Goal: Complete application form

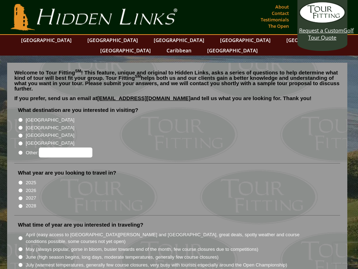
click at [22, 126] on input "[GEOGRAPHIC_DATA]" at bounding box center [20, 128] width 5 height 5
radio input "true"
click at [20, 188] on input "2026" at bounding box center [20, 190] width 5 height 5
radio input "true"
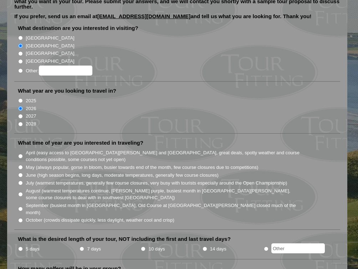
scroll to position [86, 0]
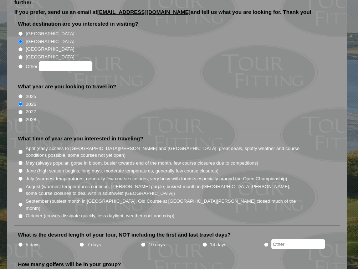
click at [21, 188] on input "August (warmest temperatures continue, [PERSON_NAME] purple, busiest month in […" at bounding box center [20, 190] width 5 height 5
radio input "true"
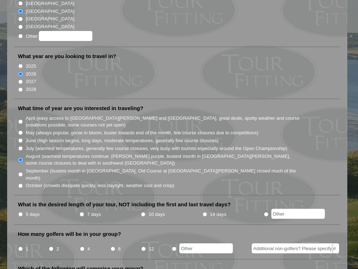
scroll to position [117, 0]
click at [81, 212] on input "7 days" at bounding box center [82, 214] width 5 height 5
radio input "true"
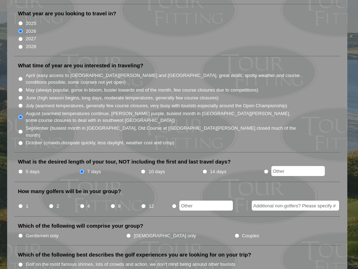
scroll to position [160, 0]
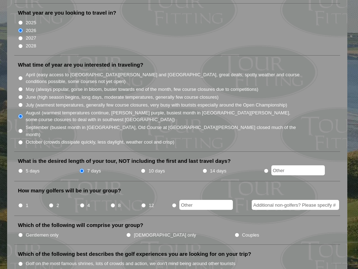
click at [115, 203] on input "8" at bounding box center [113, 205] width 5 height 5
radio input "true"
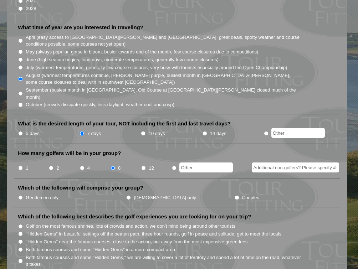
scroll to position [198, 0]
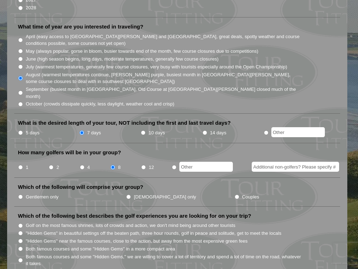
click at [20, 195] on input "Gentlemen only" at bounding box center [20, 197] width 5 height 5
radio input "true"
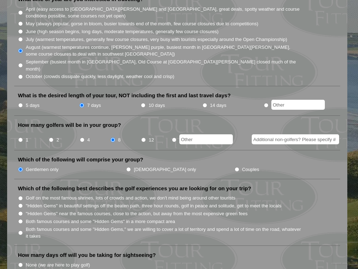
scroll to position [244, 0]
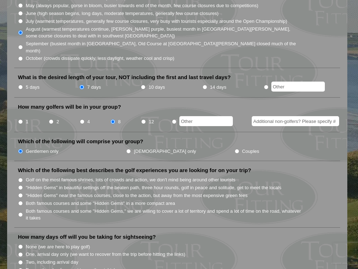
click at [21, 201] on input "Both famous courses and some "Hidden Gems" in a more compact area" at bounding box center [20, 203] width 5 height 5
radio input "true"
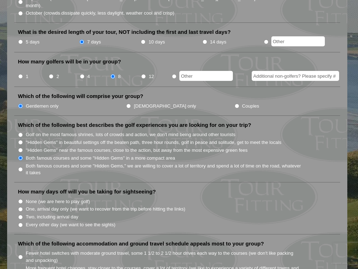
scroll to position [304, 0]
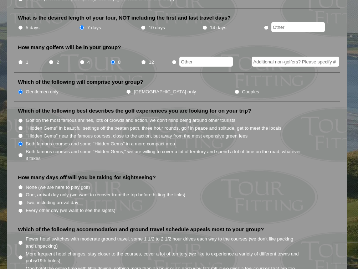
click at [21, 201] on input "Two, including arrival day" at bounding box center [20, 203] width 5 height 5
radio input "true"
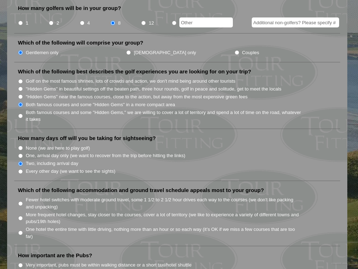
scroll to position [343, 0]
click at [21, 201] on input "Fewer hotel switches with moderate ground travel, some 1 1/2 to 2 1/2 hour driv…" at bounding box center [20, 203] width 5 height 5
radio input "true"
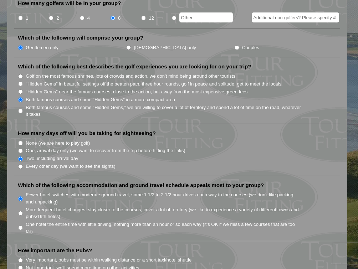
scroll to position [348, 0]
